Goal: Task Accomplishment & Management: Manage account settings

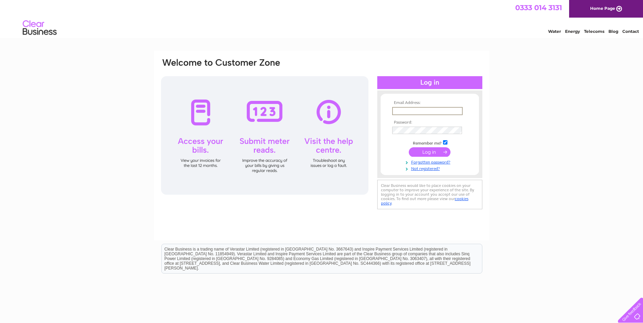
click at [432, 110] on input "text" at bounding box center [427, 111] width 71 height 8
type input "[EMAIL_ADDRESS][DOMAIN_NAME]"
click at [312, 117] on div "Email Address: bulletcarrepairsltd@outlook.com Password:" at bounding box center [321, 135] width 323 height 154
click at [436, 151] on input "submit" at bounding box center [430, 151] width 42 height 9
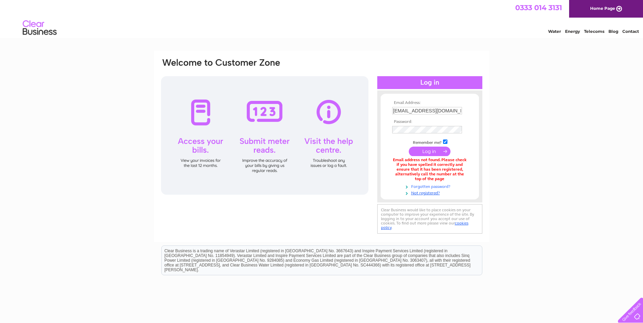
click at [436, 187] on link "Forgotten password?" at bounding box center [430, 186] width 77 height 6
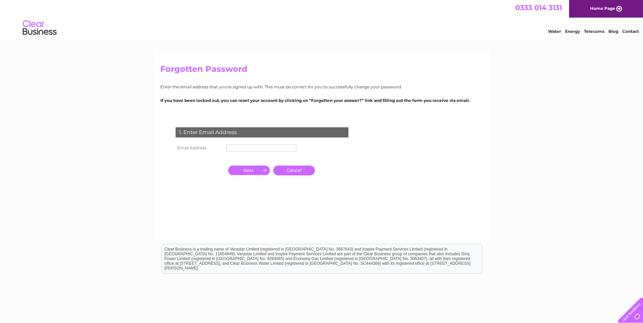
click at [239, 146] on input "text" at bounding box center [261, 147] width 70 height 7
click at [257, 172] on input "button" at bounding box center [249, 170] width 42 height 9
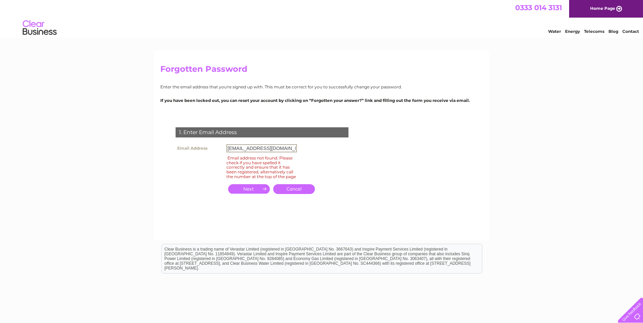
click at [253, 150] on input "[EMAIL_ADDRESS][DOMAIN_NAME]" at bounding box center [261, 148] width 71 height 8
click at [292, 147] on input "[EMAIL_ADDRESS][DOMAIN_NAME]" at bounding box center [261, 148] width 71 height 8
click at [295, 148] on input "[EMAIL_ADDRESS][DOMAIN_NAME]" at bounding box center [261, 148] width 71 height 8
type input "m"
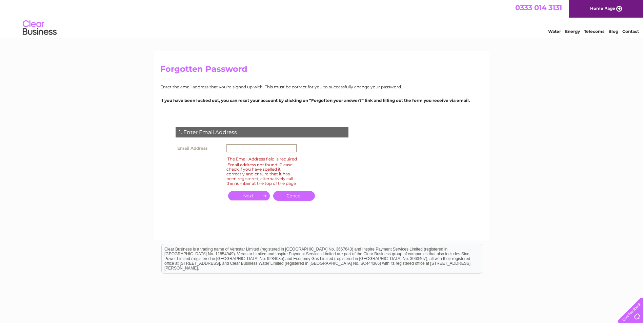
drag, startPoint x: 170, startPoint y: 210, endPoint x: 211, endPoint y: 175, distance: 54.1
click at [170, 210] on div at bounding box center [263, 216] width 206 height 14
click at [239, 146] on input "text" at bounding box center [261, 148] width 71 height 8
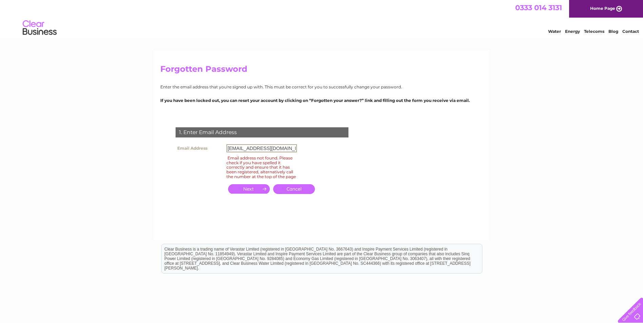
click at [254, 194] on input "button" at bounding box center [249, 188] width 42 height 9
drag, startPoint x: 293, startPoint y: 147, endPoint x: 136, endPoint y: 125, distance: 158.5
click at [138, 126] on div "Forgotten Password Enter the email address that you're signed up with. This mus…" at bounding box center [321, 204] width 643 height 306
type input "mfw@suremail.gg"
click at [251, 194] on input "button" at bounding box center [249, 188] width 42 height 9
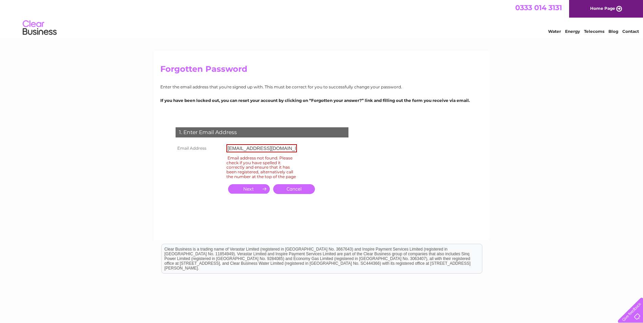
click at [619, 9] on link "Home Page" at bounding box center [606, 9] width 74 height 18
